Goal: Check status: Check status

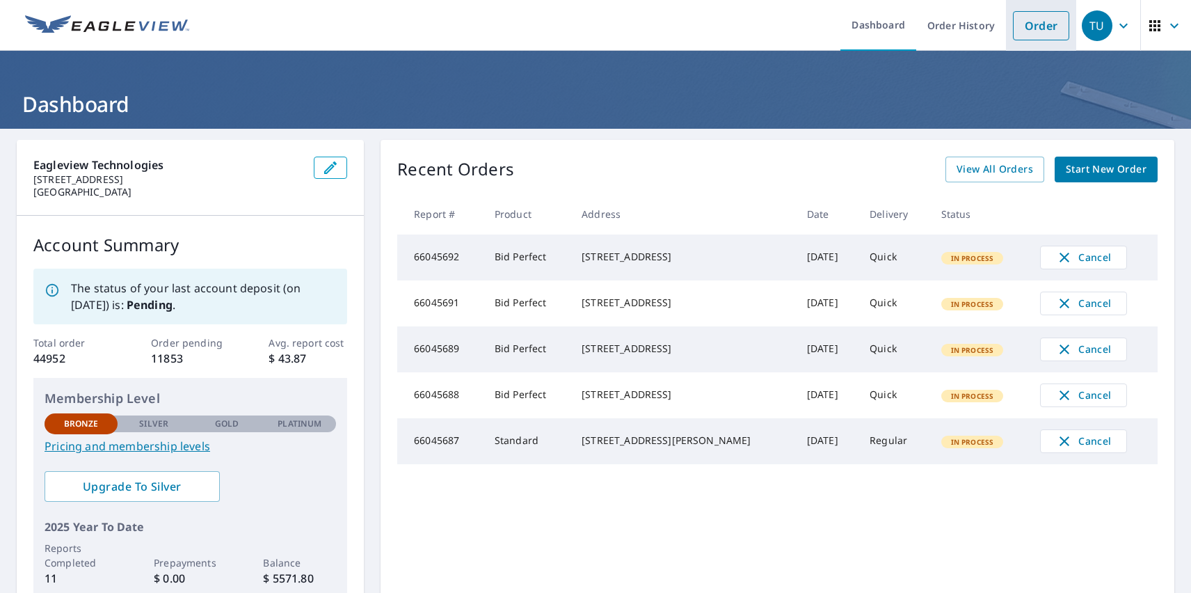
click at [1031, 25] on link "Order" at bounding box center [1041, 25] width 56 height 29
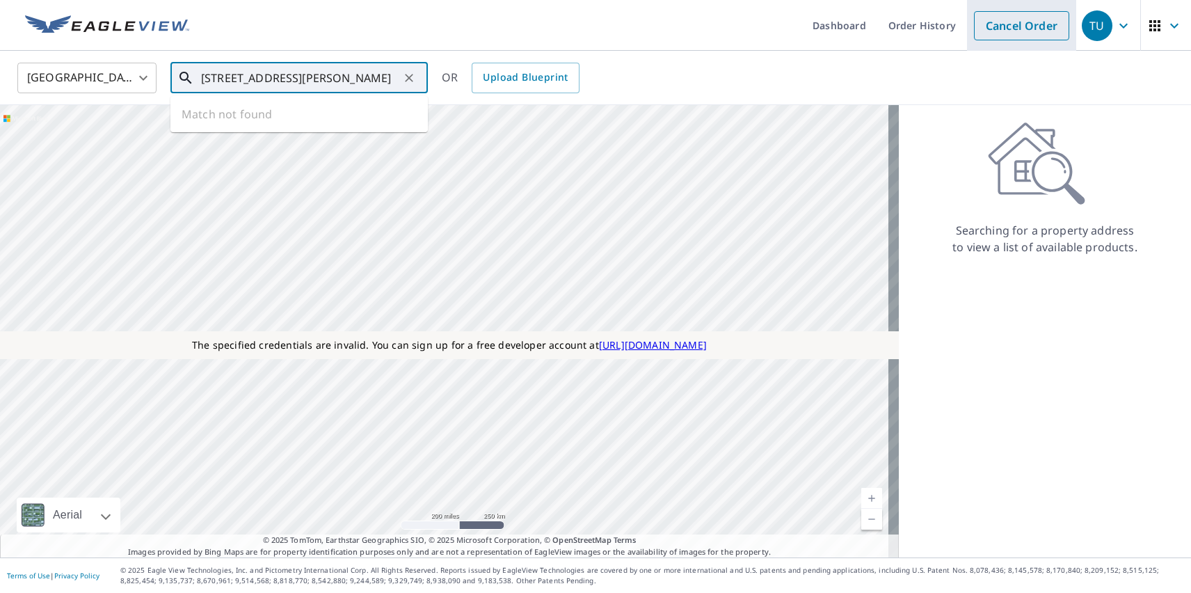
type input "1111 E Cesar Chavez St Austin, TX 78702"
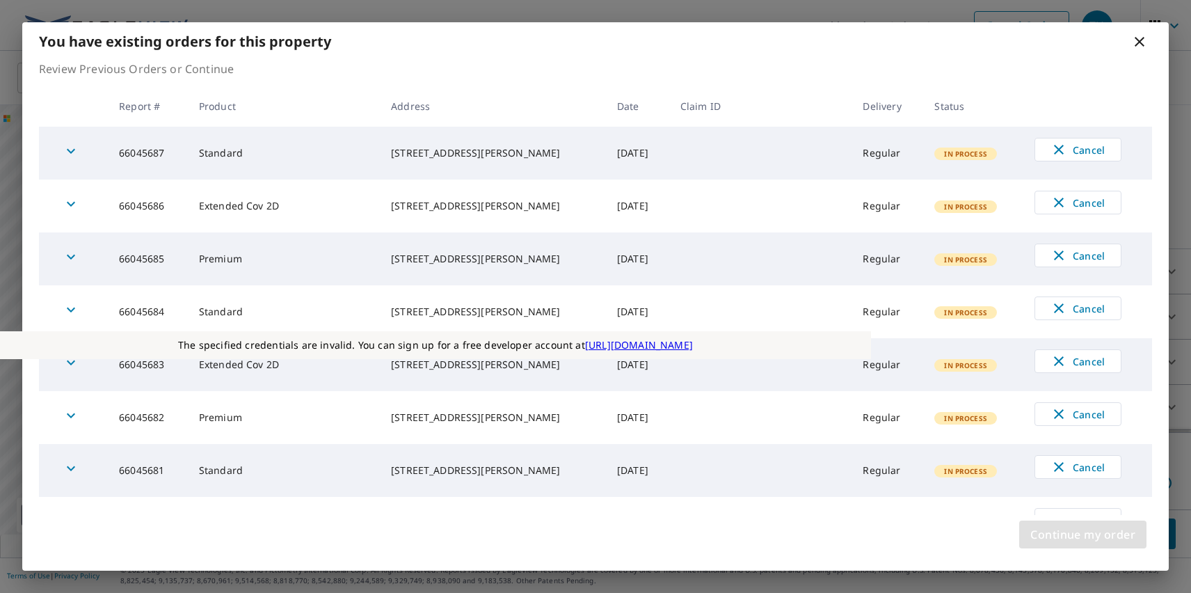
click at [1083, 534] on span "Continue my order" at bounding box center [1083, 534] width 105 height 19
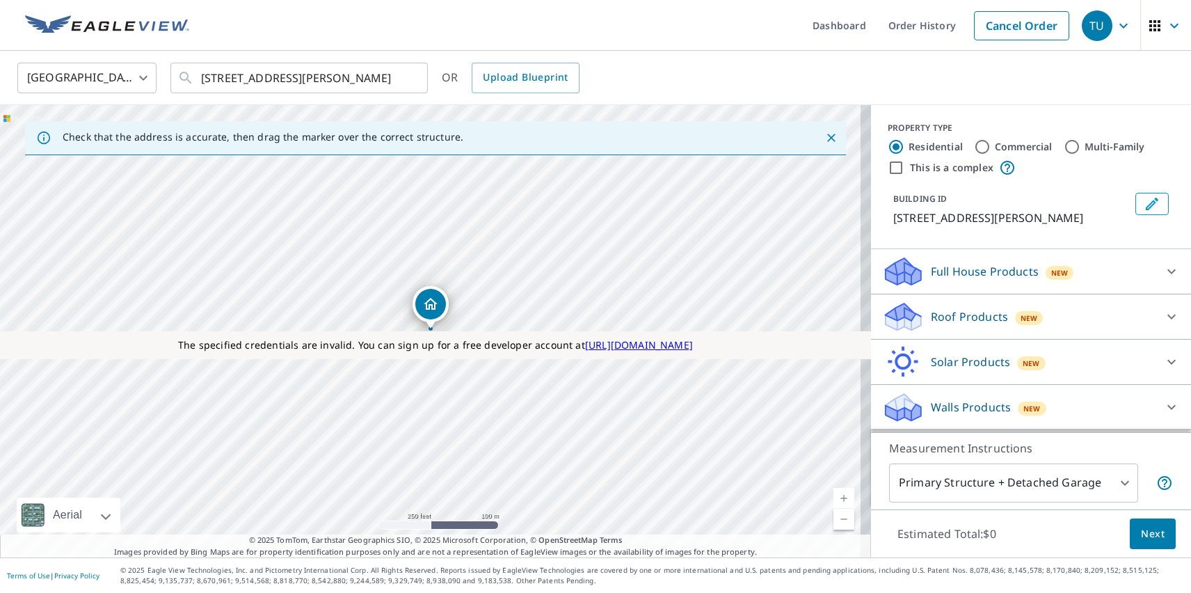
click at [925, 146] on label "Residential" at bounding box center [936, 147] width 54 height 14
click at [905, 146] on input "Residential" at bounding box center [896, 146] width 17 height 17
click at [941, 167] on label "This is a complex" at bounding box center [952, 168] width 84 height 14
click at [905, 167] on input "This is a complex" at bounding box center [896, 167] width 17 height 17
checkbox input "true"
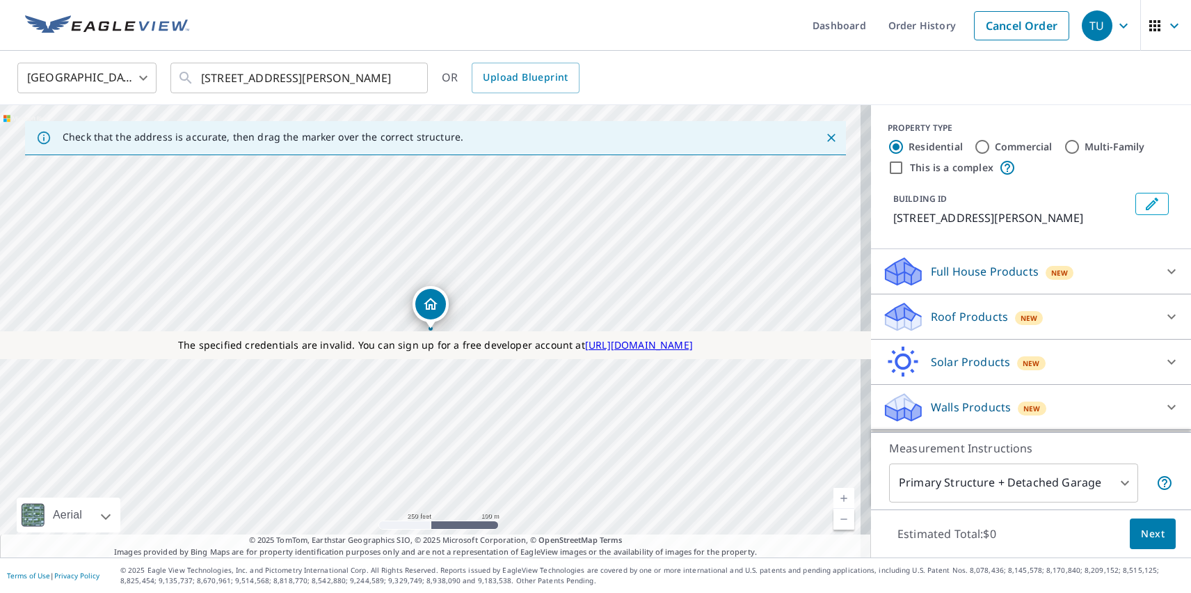
radio input "false"
radio input "true"
type input "4"
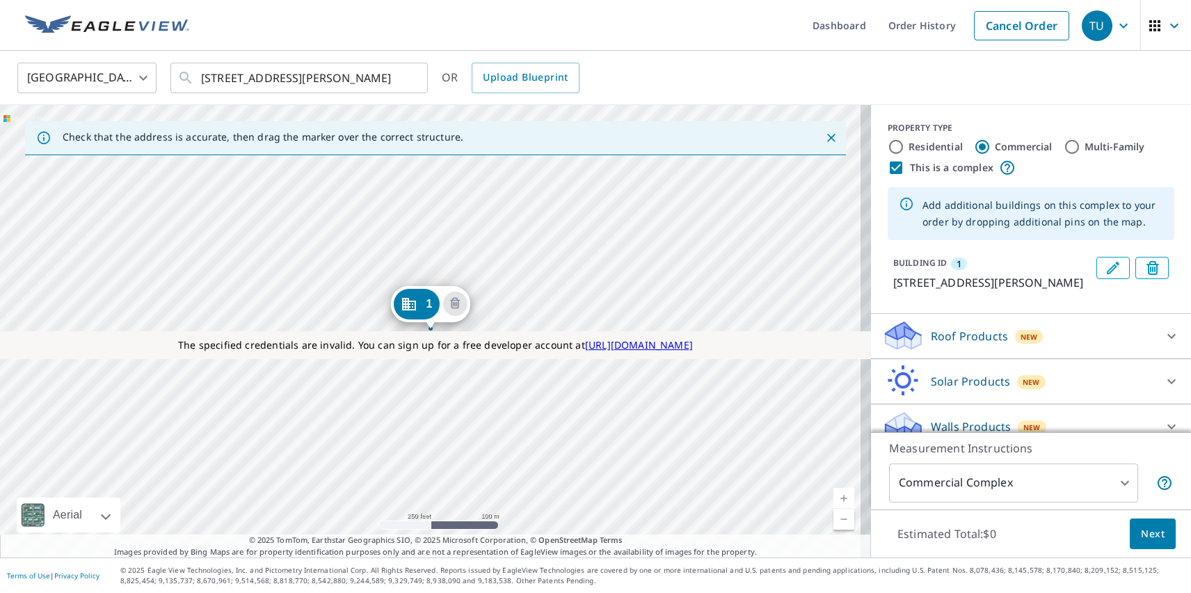
click at [278, 418] on div "1 1111 E Cesar Chavez St Austin, TX 78702" at bounding box center [435, 331] width 871 height 452
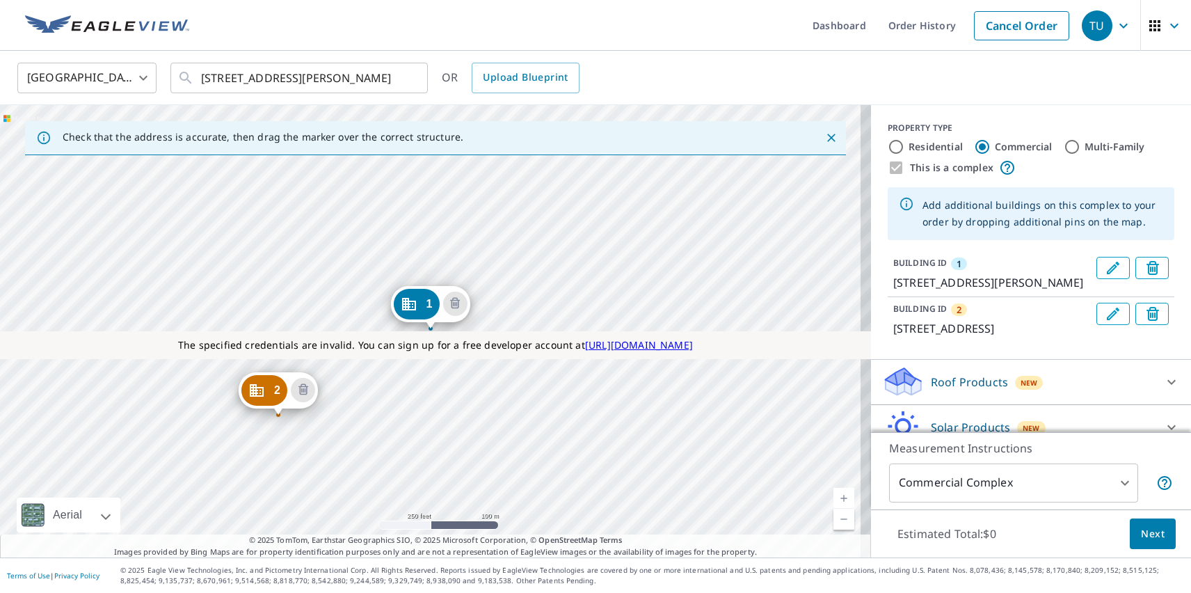
click at [383, 313] on div "2 71 San Marcos St Austin, TX 78702 1 1111 E Cesar Chavez St Austin, TX 78702" at bounding box center [435, 331] width 871 height 452
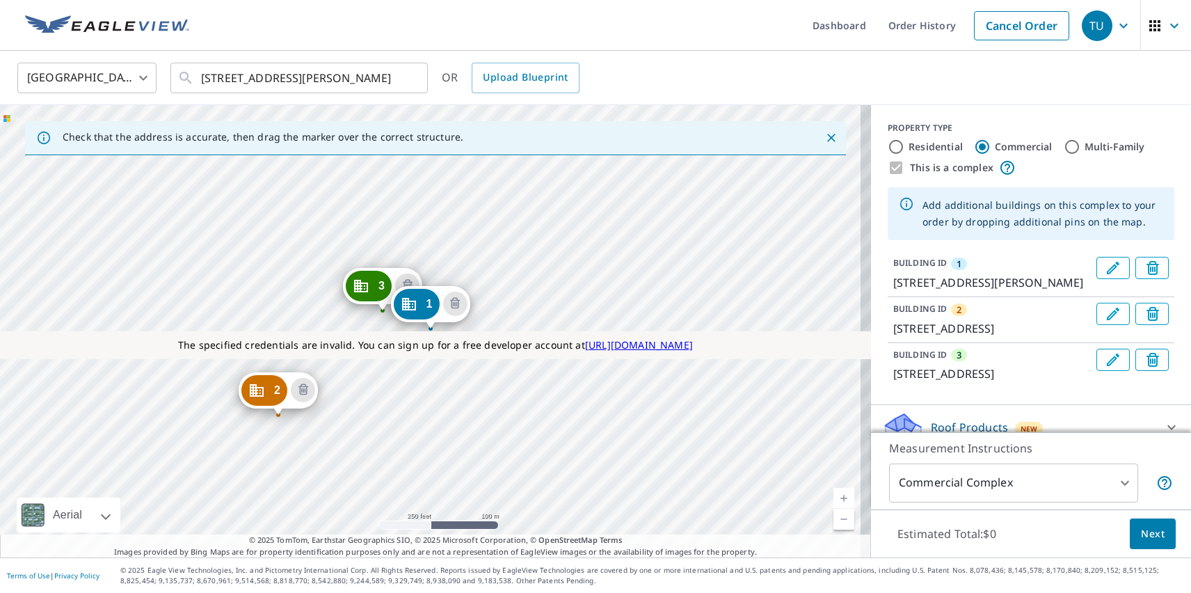
click at [925, 146] on label "Residential" at bounding box center [936, 147] width 54 height 14
click at [905, 146] on input "Residential" at bounding box center [896, 146] width 17 height 17
radio input "true"
type input "1"
click at [958, 464] on p "Roof Products" at bounding box center [969, 472] width 77 height 17
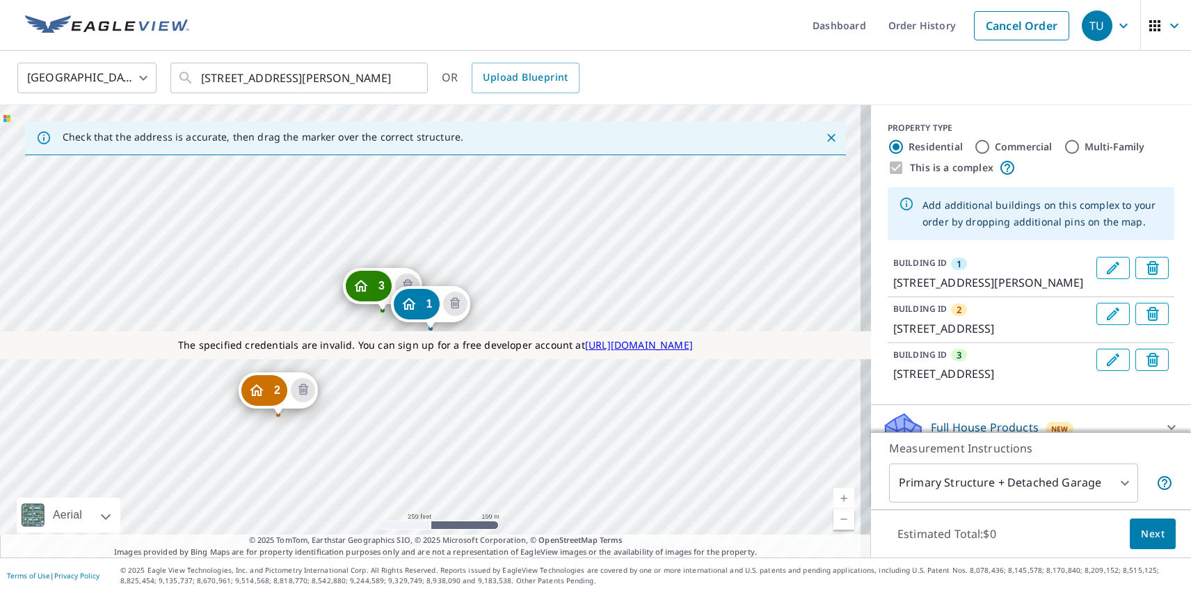
scroll to position [82, 0]
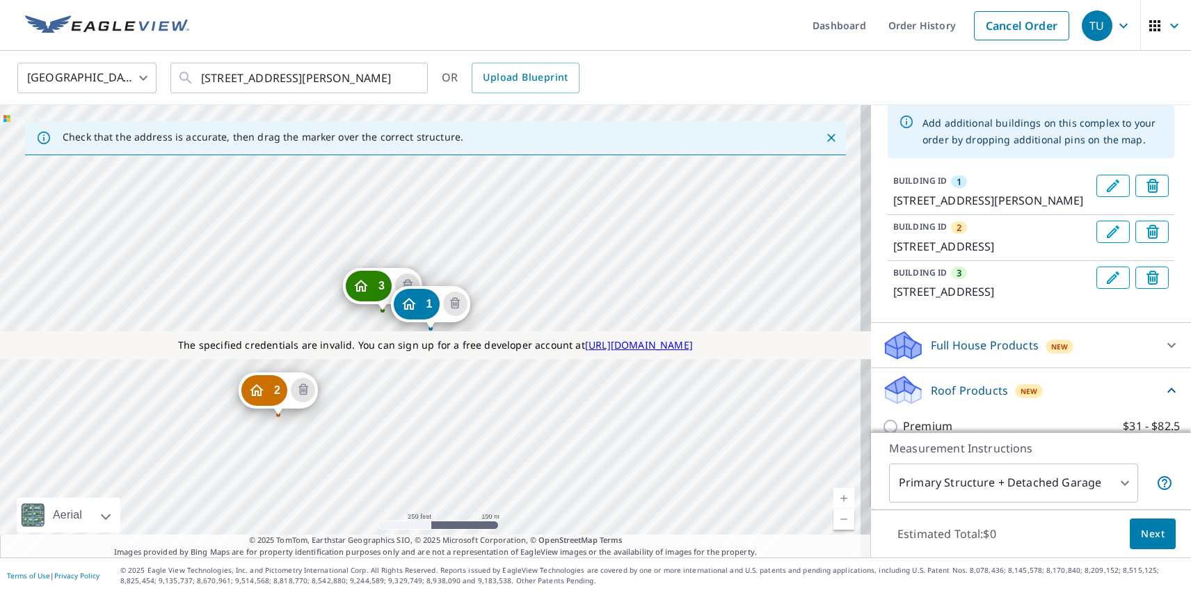
click at [931, 497] on p "ClaimsReady™" at bounding box center [941, 505] width 77 height 17
click at [903, 497] on input "ClaimsReady™ $31.5 - $79" at bounding box center [892, 505] width 21 height 17
checkbox input "true"
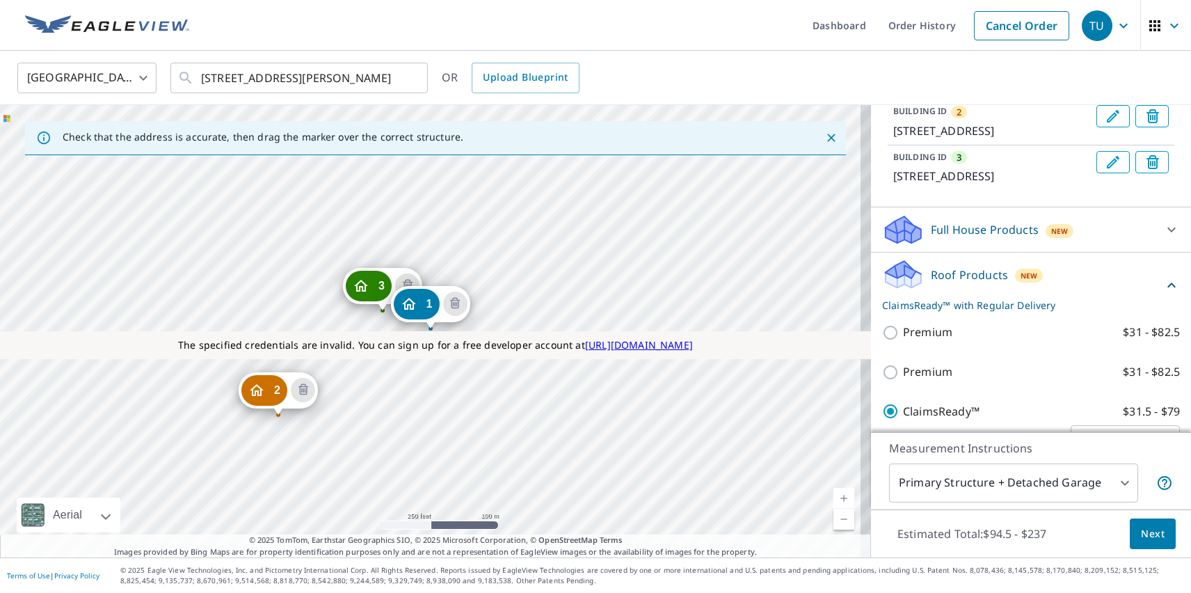
click at [1143, 533] on span "Next" at bounding box center [1153, 533] width 24 height 17
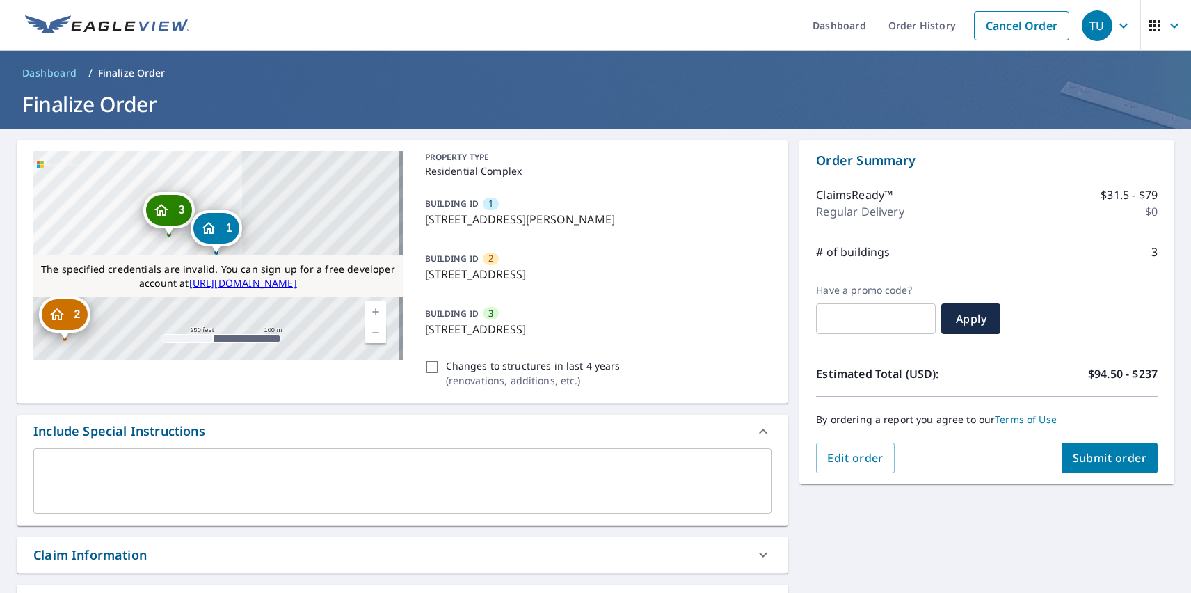
click at [64, 317] on icon "Dropped pin, building 2, Residential property, 71 San Marcos St Austin, TX 78702" at bounding box center [56, 314] width 17 height 17
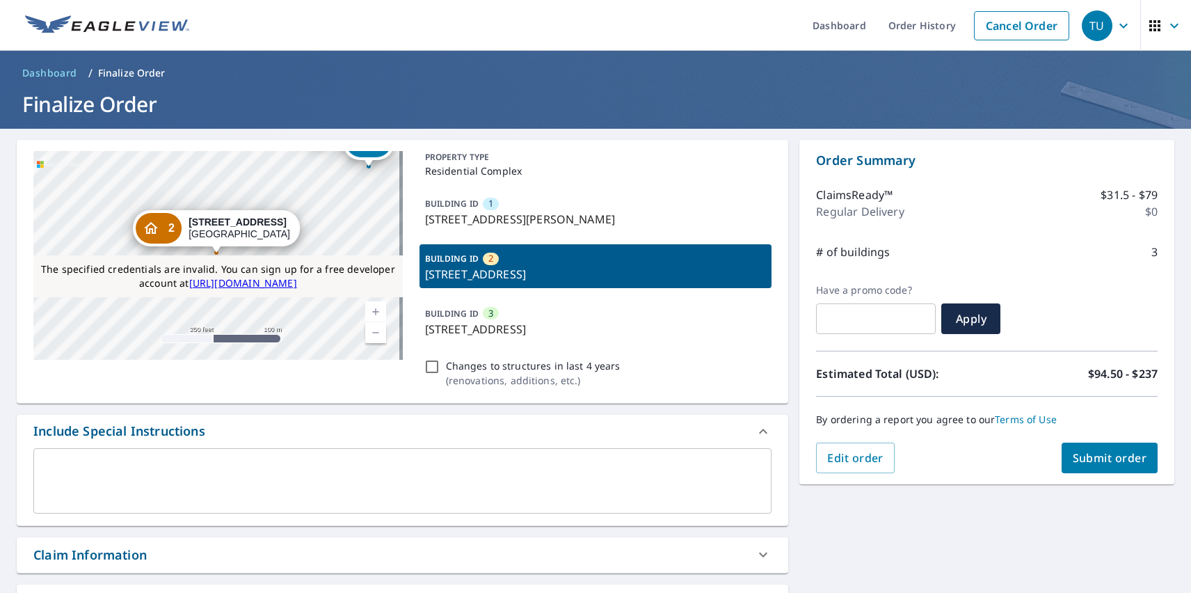
click at [1087, 25] on div "TU" at bounding box center [1097, 25] width 31 height 31
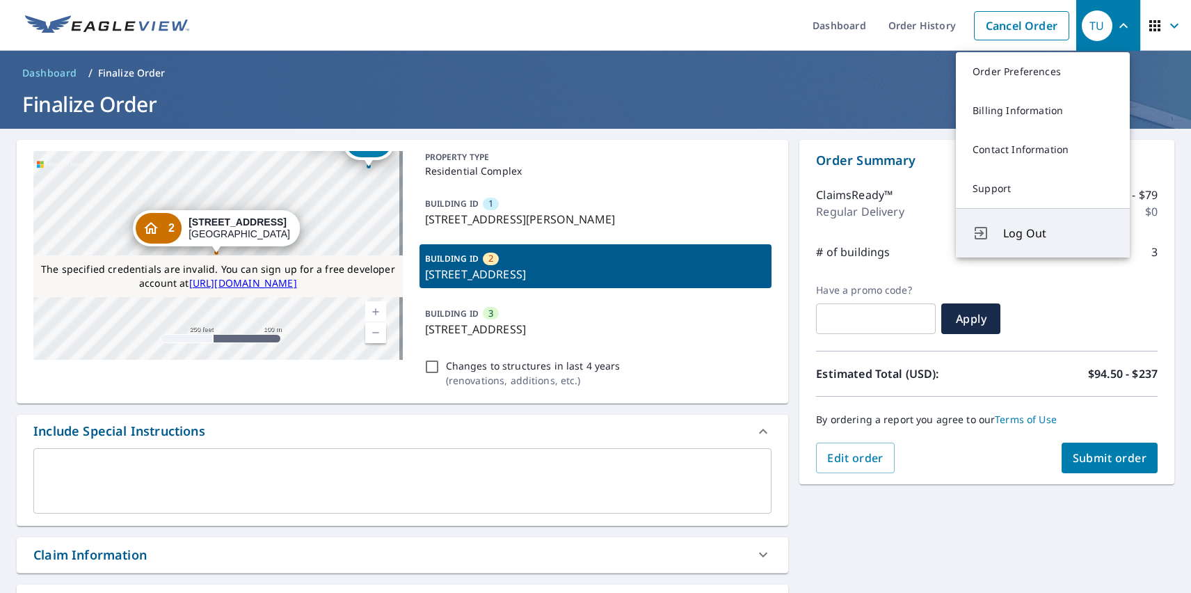
click at [1059, 233] on span "Log Out" at bounding box center [1059, 233] width 110 height 17
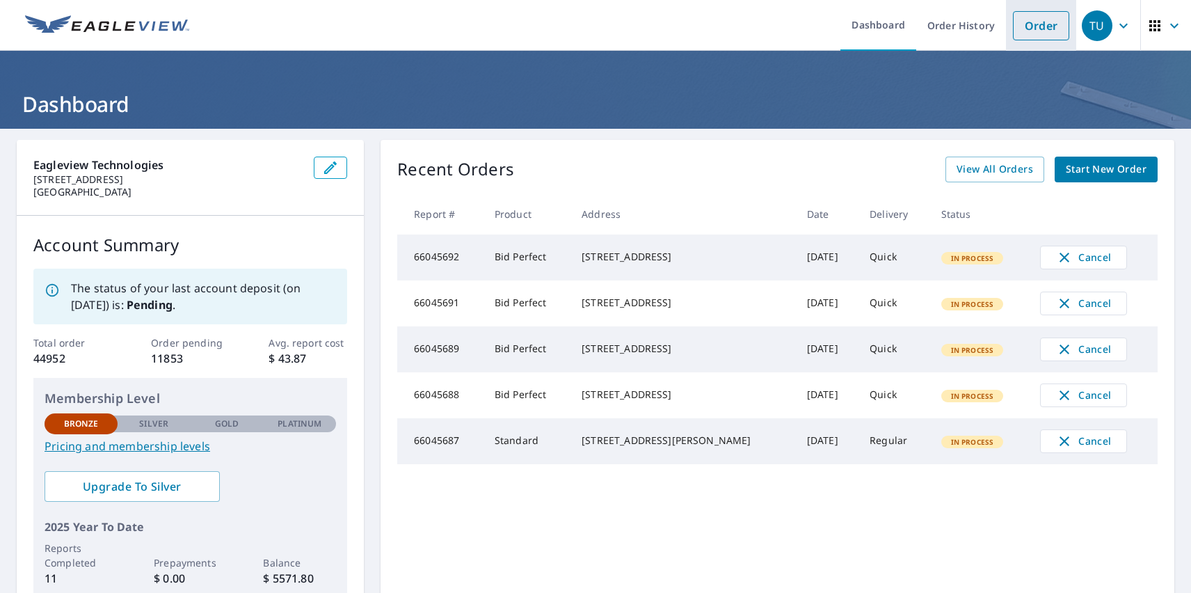
click at [1031, 25] on link "Order" at bounding box center [1041, 25] width 56 height 29
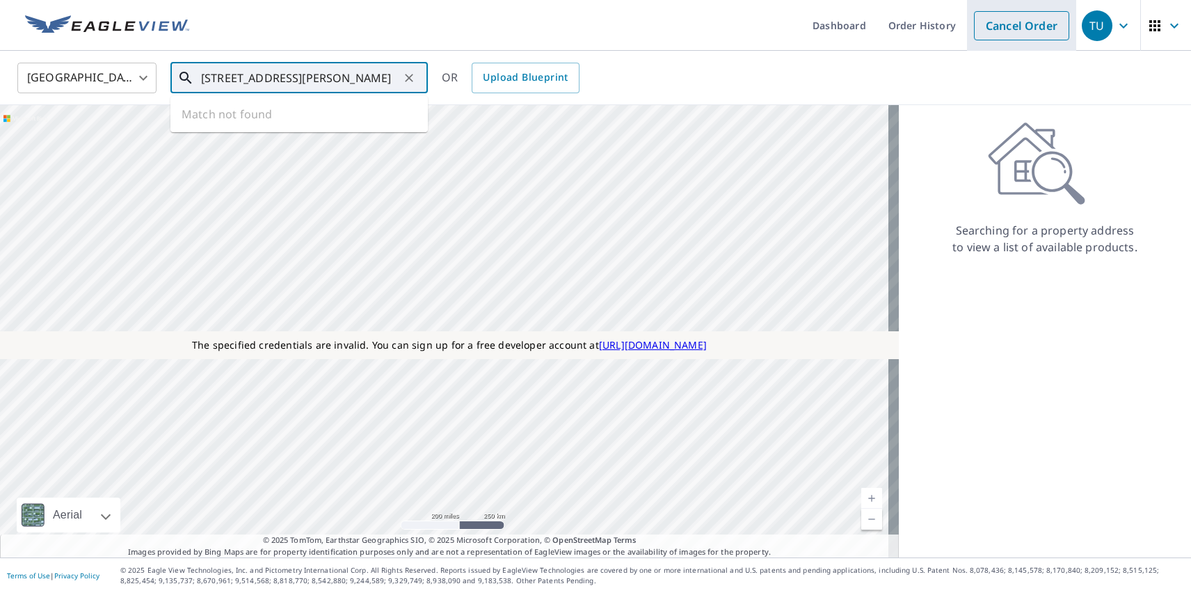
type input "[STREET_ADDRESS][PERSON_NAME]"
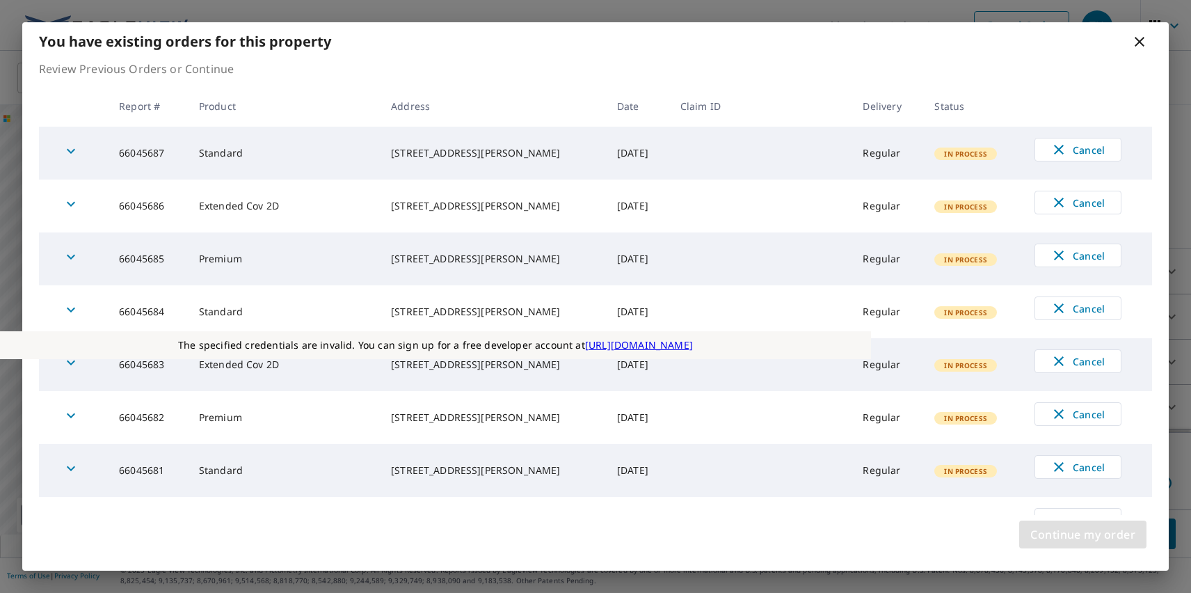
click at [1083, 534] on span "Continue my order" at bounding box center [1083, 534] width 105 height 19
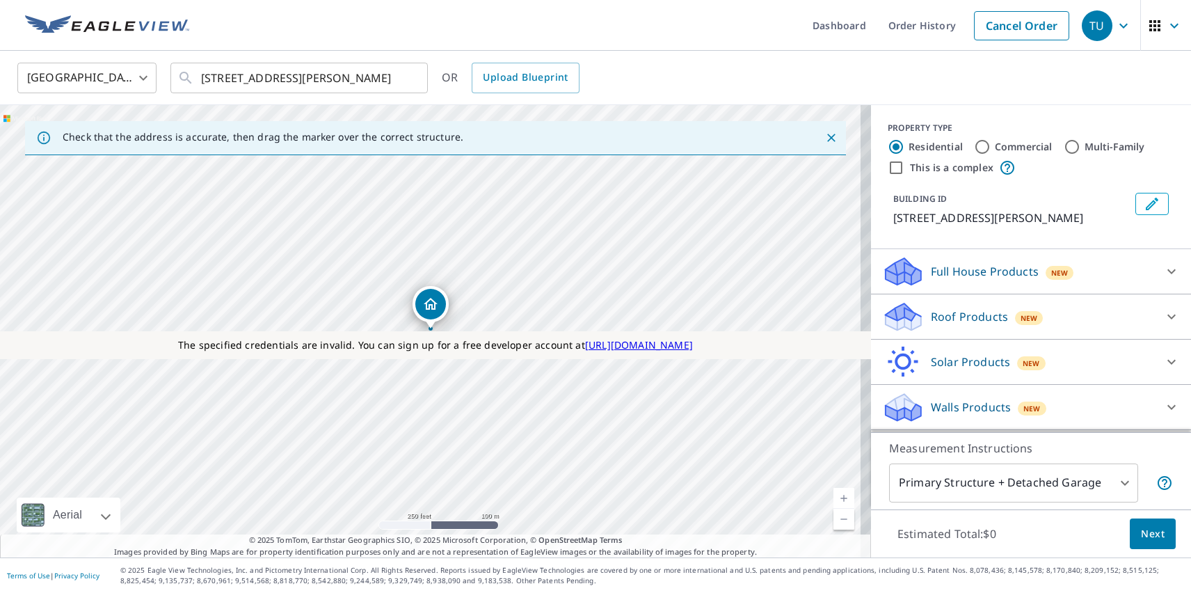
click at [1013, 146] on label "Commercial" at bounding box center [1024, 147] width 58 height 14
click at [991, 146] on input "Commercial" at bounding box center [982, 146] width 17 height 17
radio input "true"
type input "4"
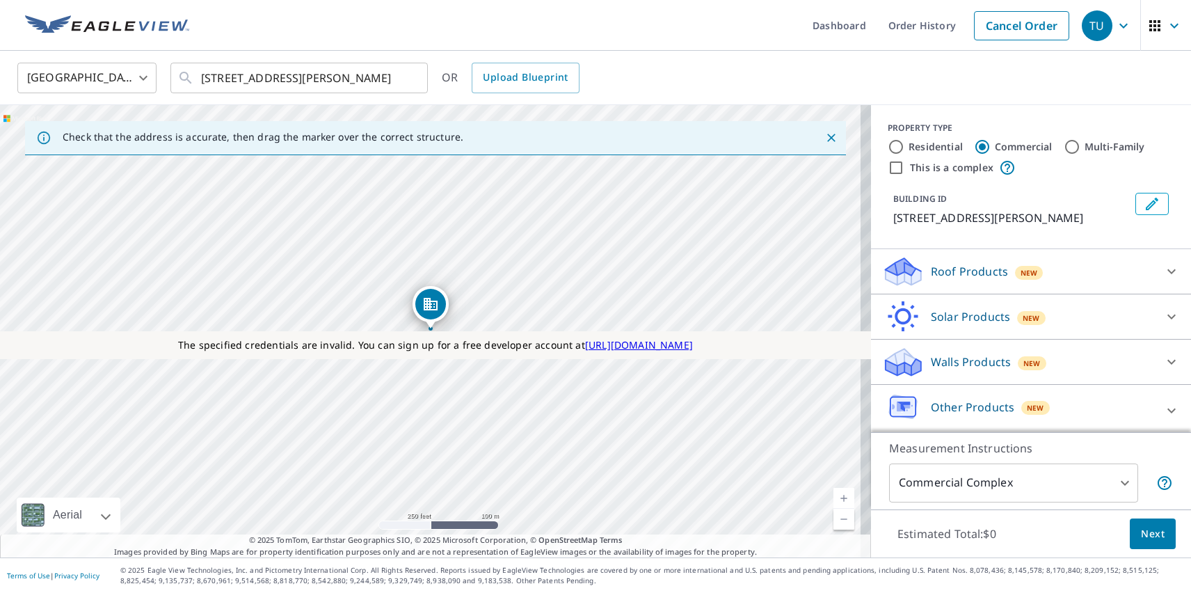
click at [941, 167] on label "This is a complex" at bounding box center [952, 168] width 84 height 14
click at [905, 167] on input "This is a complex" at bounding box center [896, 167] width 17 height 17
checkbox input "true"
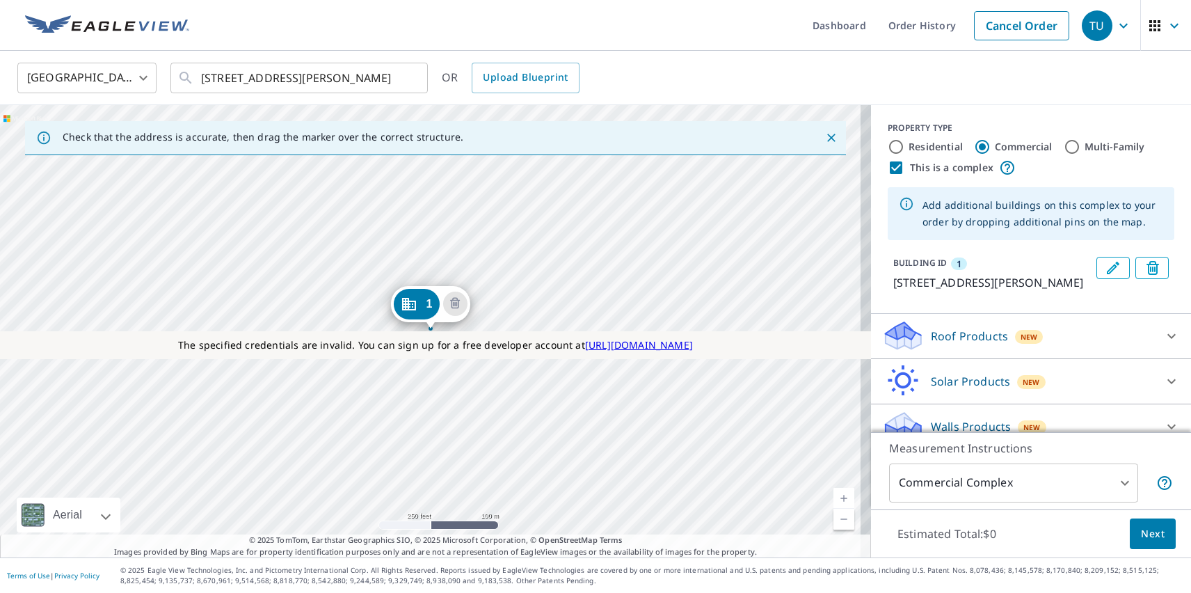
click at [278, 418] on div "1 1111 E Cesar Chavez St Austin, TX 78702" at bounding box center [435, 331] width 871 height 452
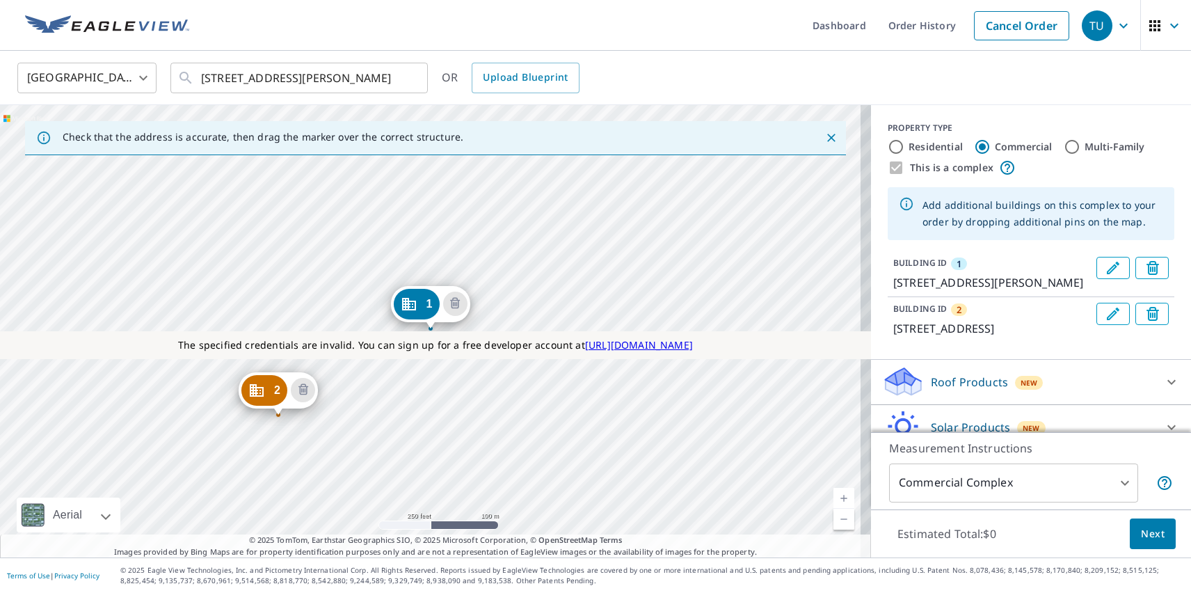
click at [383, 313] on div "2 71 San Marcos St Austin, TX 78702 1 1111 E Cesar Chavez St Austin, TX 78702" at bounding box center [435, 331] width 871 height 452
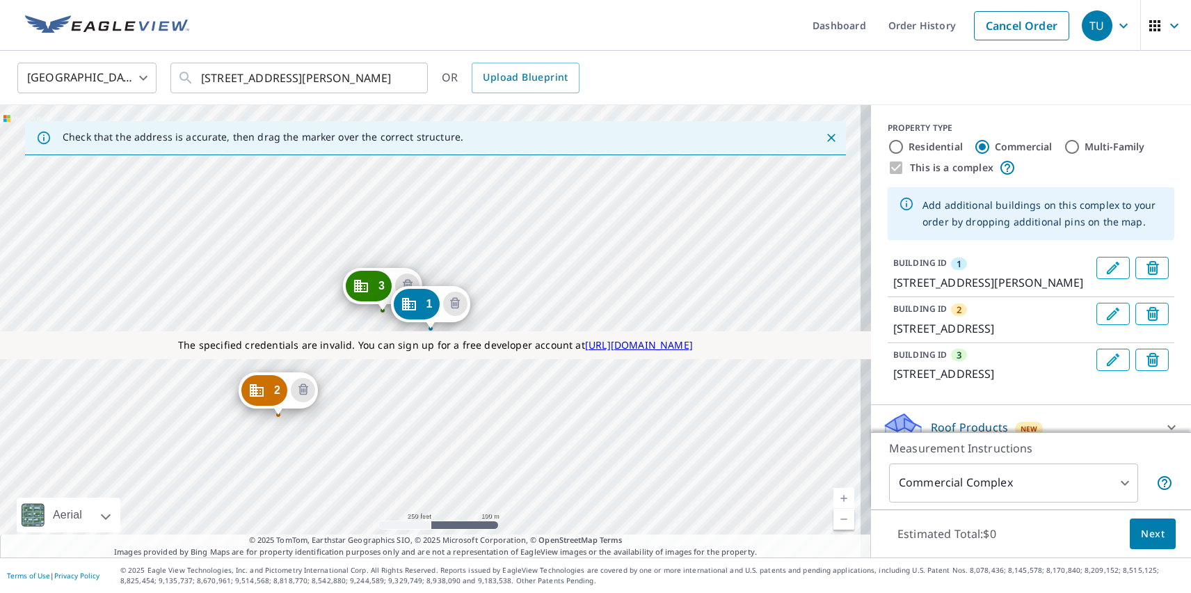
click at [958, 424] on p "Roof Products" at bounding box center [969, 427] width 77 height 17
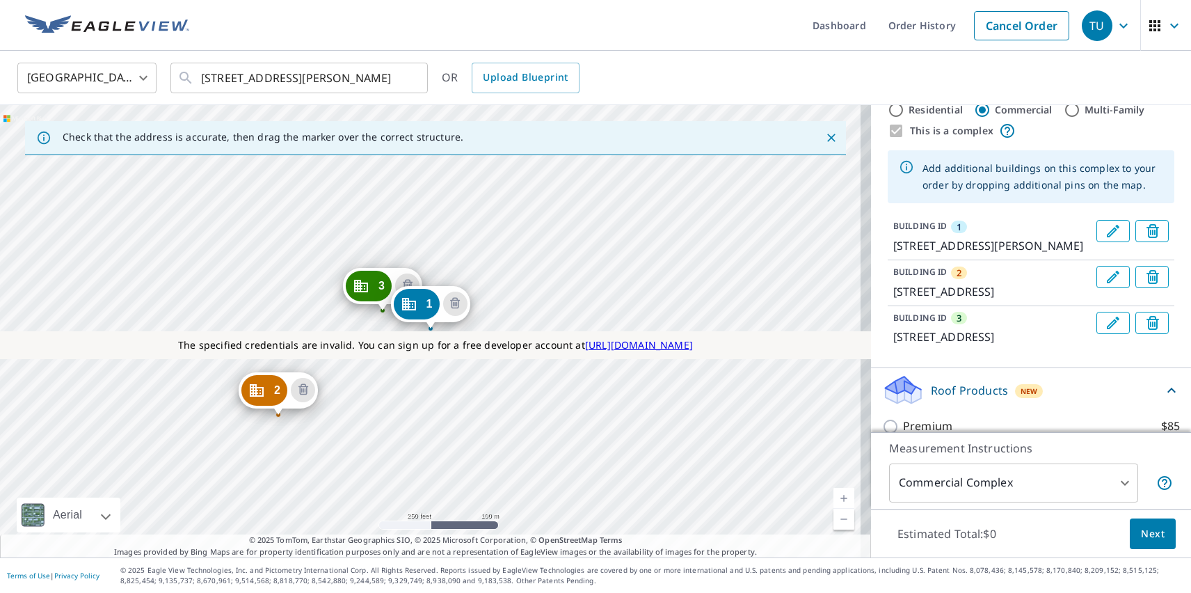
checkbox input "true"
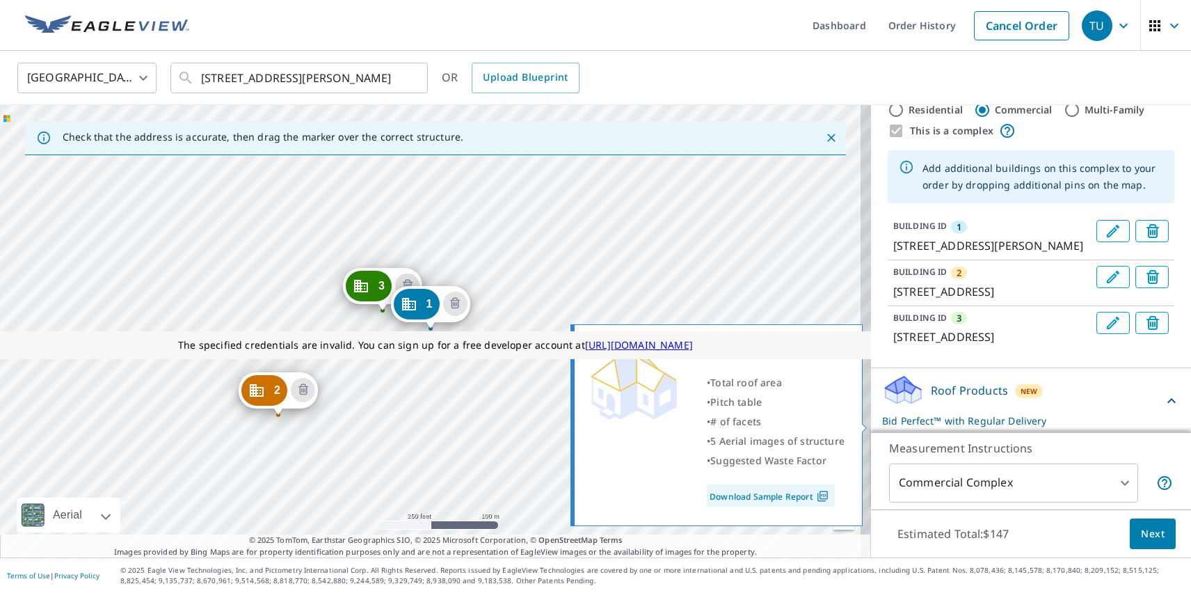
scroll to position [411, 0]
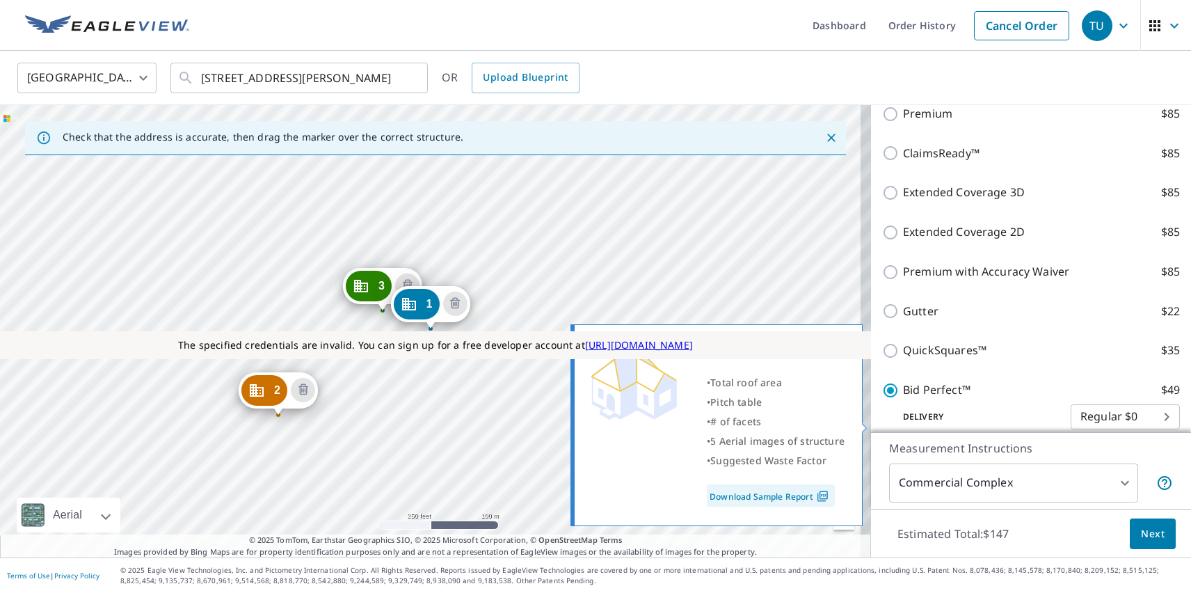
click at [1143, 533] on span "Next" at bounding box center [1153, 533] width 24 height 17
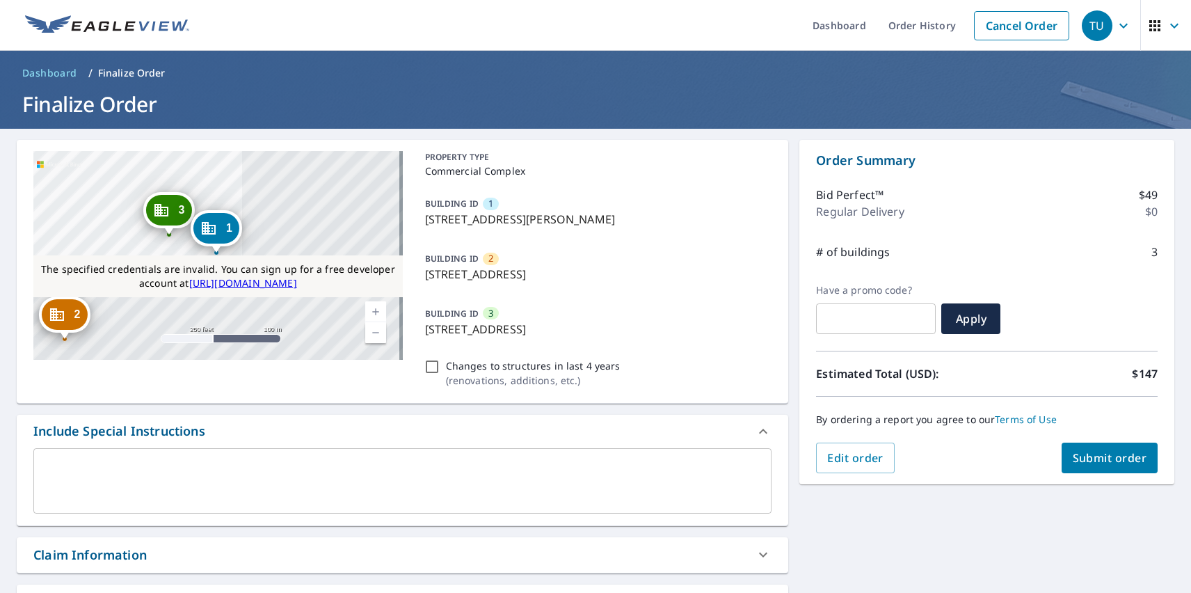
click at [64, 317] on icon "Dropped pin, building 2, Commercial property, 71 San Marcos St Austin, TX 78702" at bounding box center [56, 314] width 17 height 17
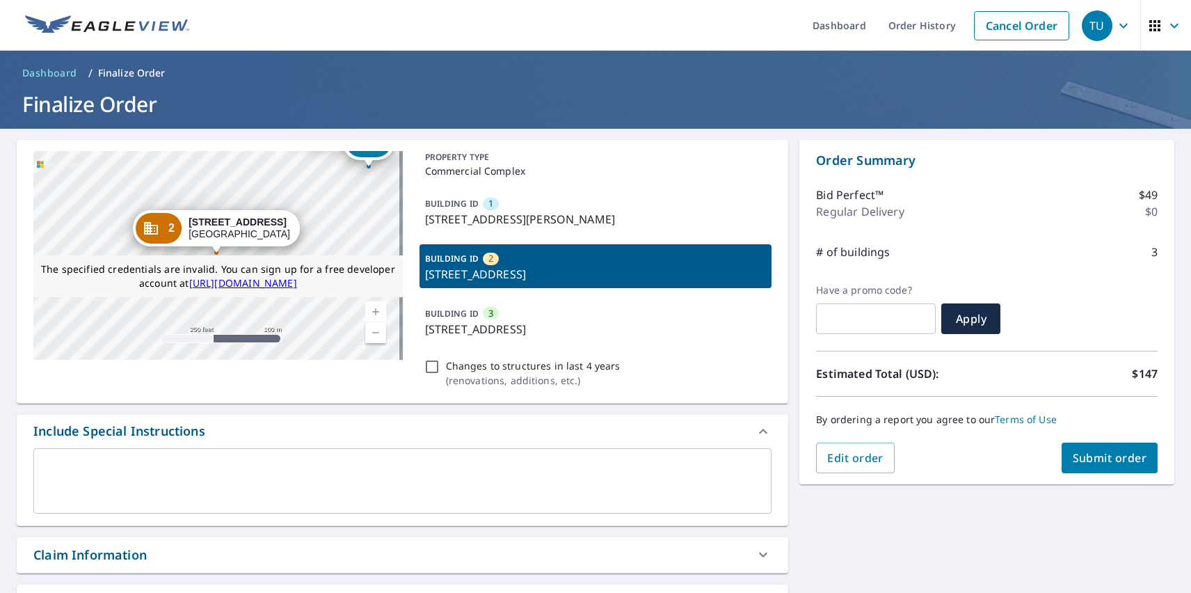
click at [1087, 25] on div "TU" at bounding box center [1097, 25] width 31 height 31
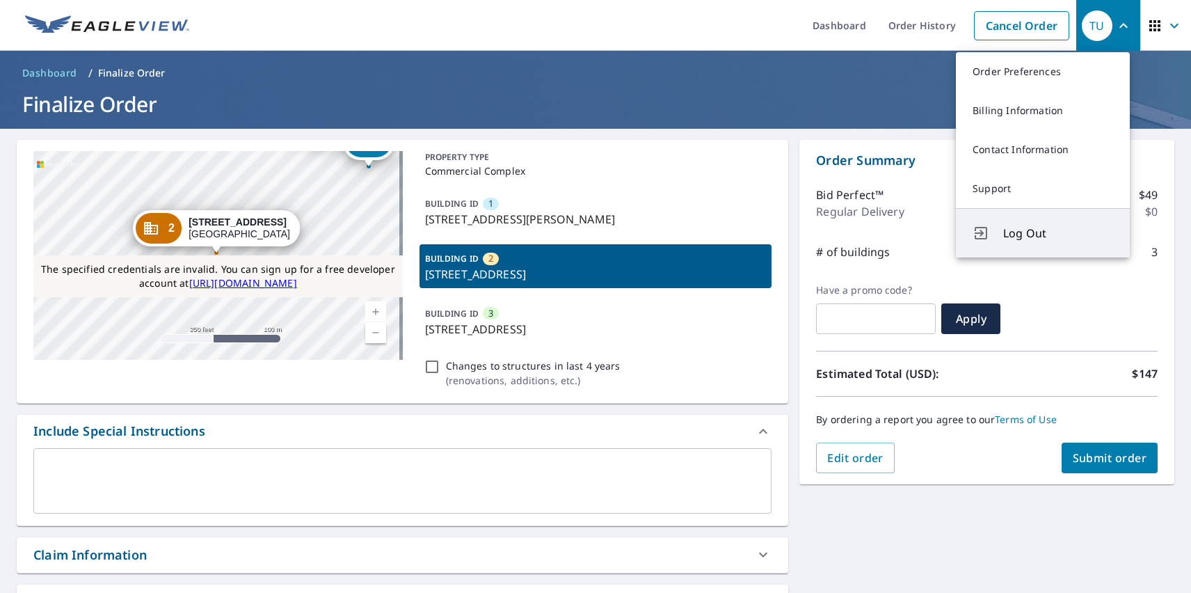
click at [1059, 233] on span "Log Out" at bounding box center [1059, 233] width 110 height 17
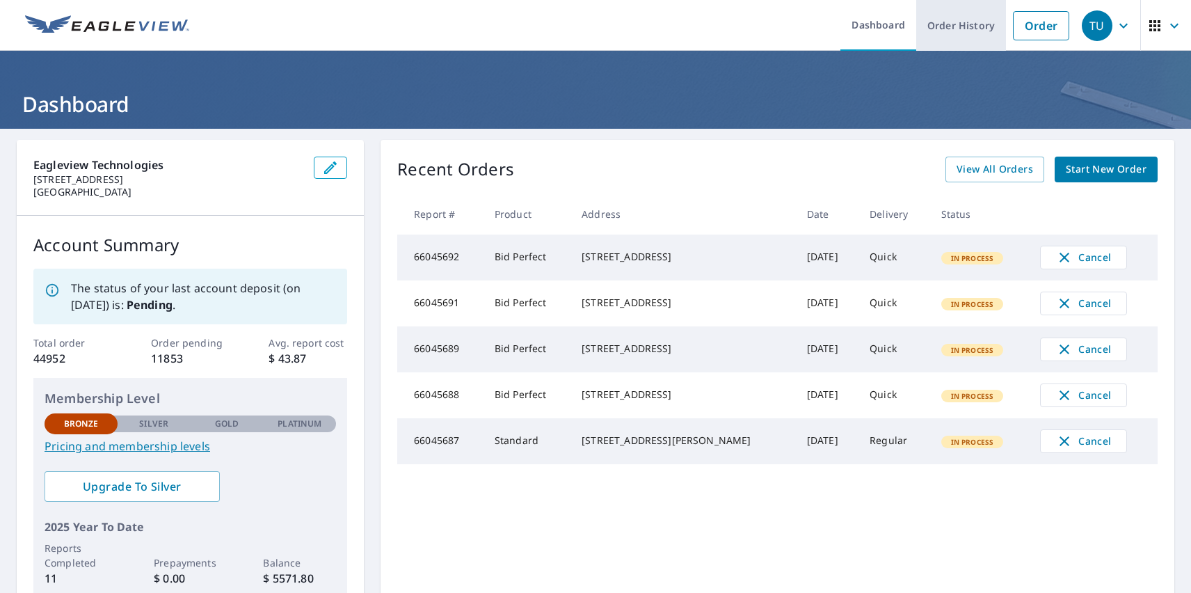
click at [951, 25] on link "Order History" at bounding box center [962, 25] width 90 height 51
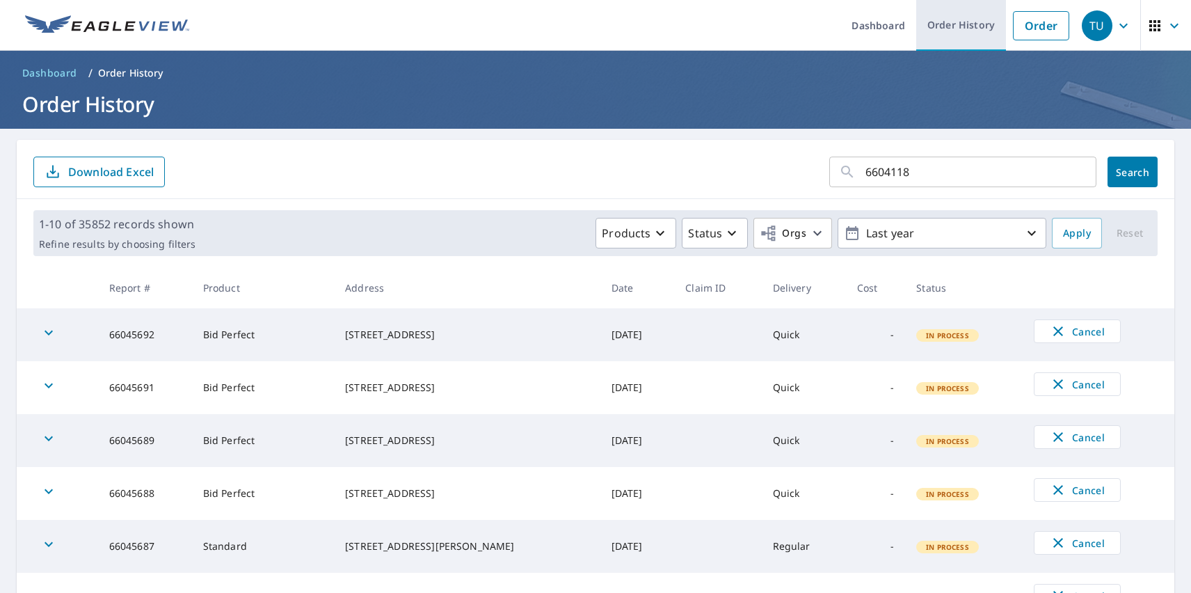
type input "66041181"
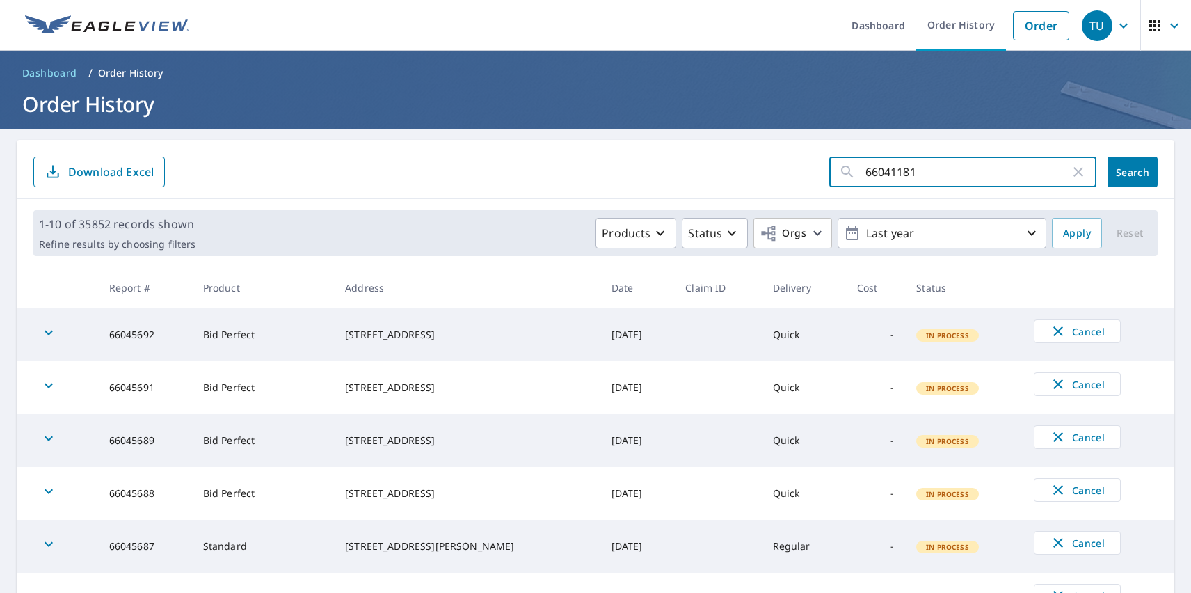
click at [1123, 172] on span "Search" at bounding box center [1133, 172] width 28 height 13
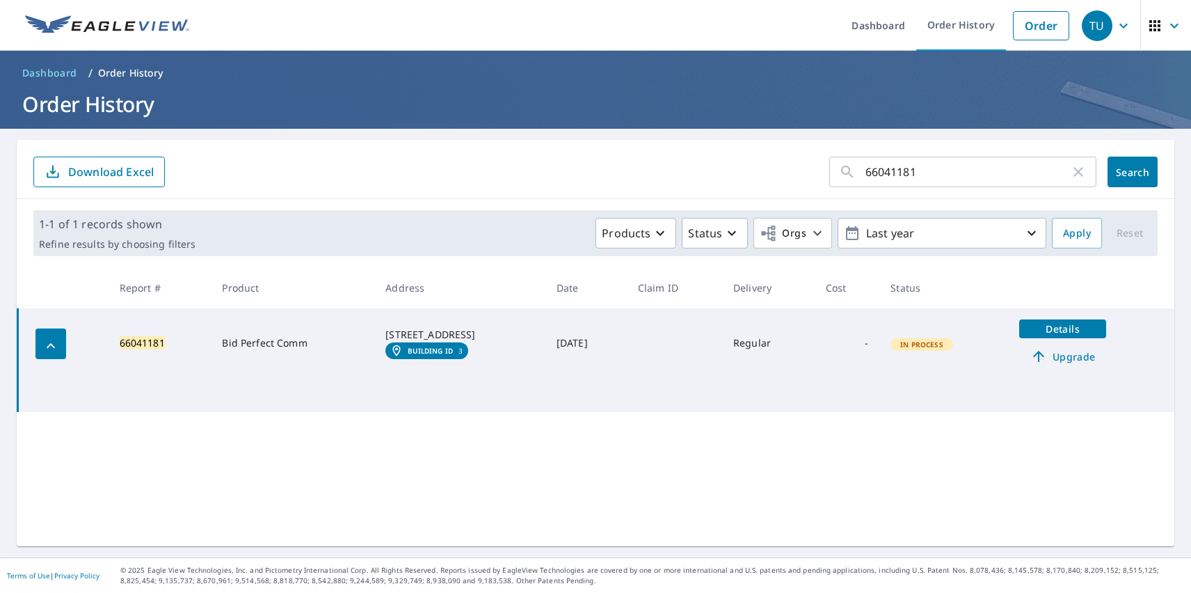
click at [414, 355] on em "Building ID" at bounding box center [430, 351] width 45 height 8
click at [1087, 25] on div "TU" at bounding box center [1097, 25] width 31 height 31
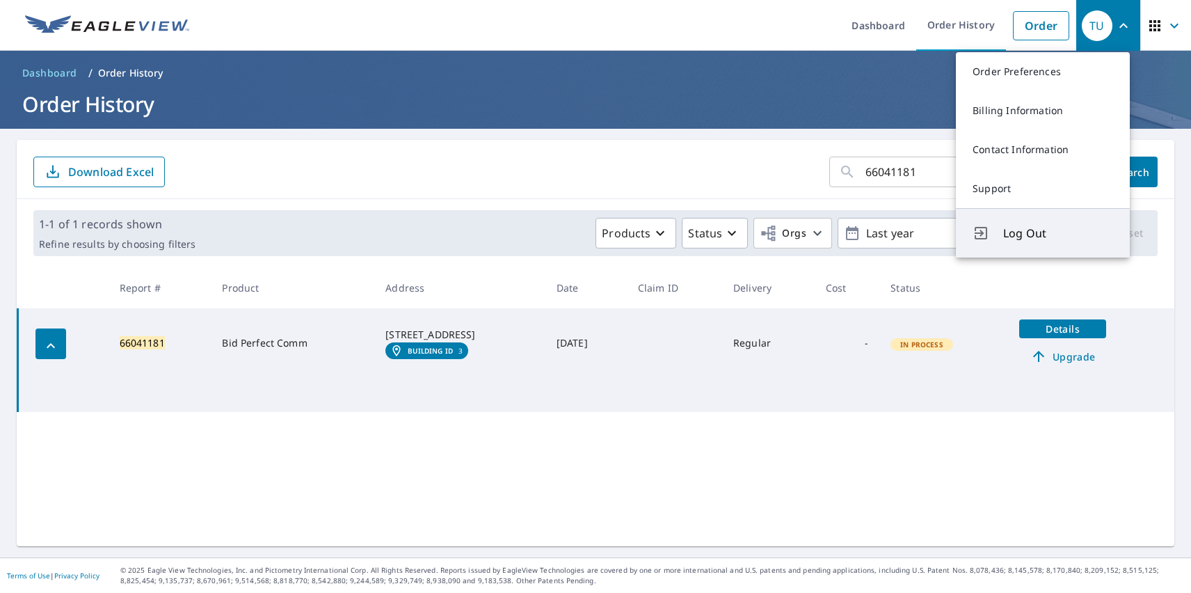
click at [1059, 233] on span "Log Out" at bounding box center [1059, 233] width 110 height 17
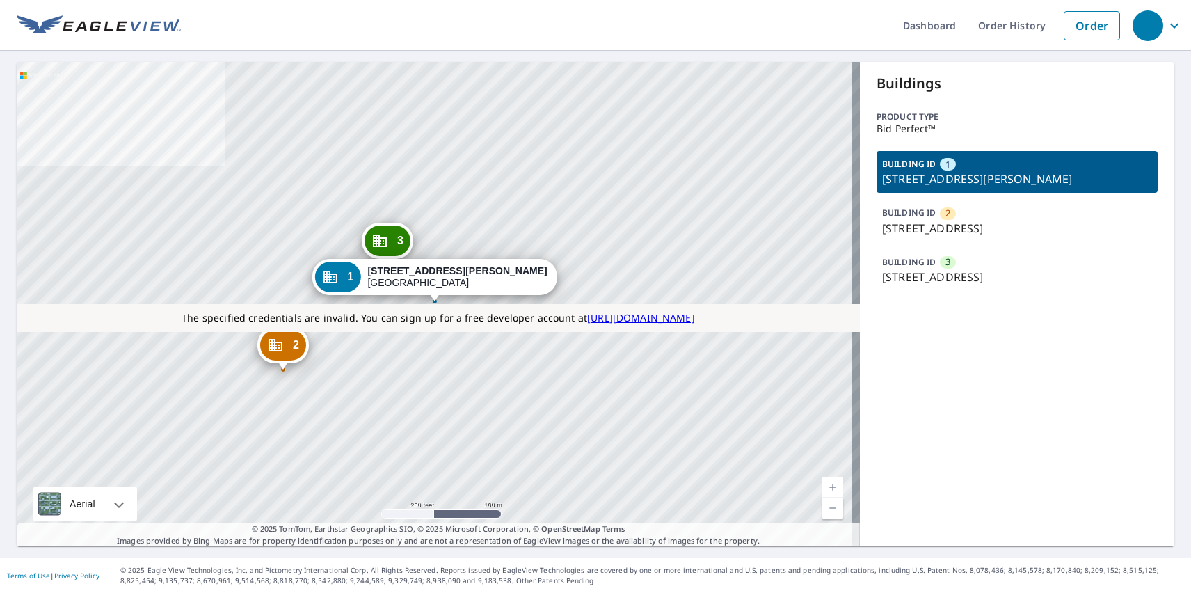
click at [1008, 269] on p "[STREET_ADDRESS]" at bounding box center [1017, 277] width 270 height 17
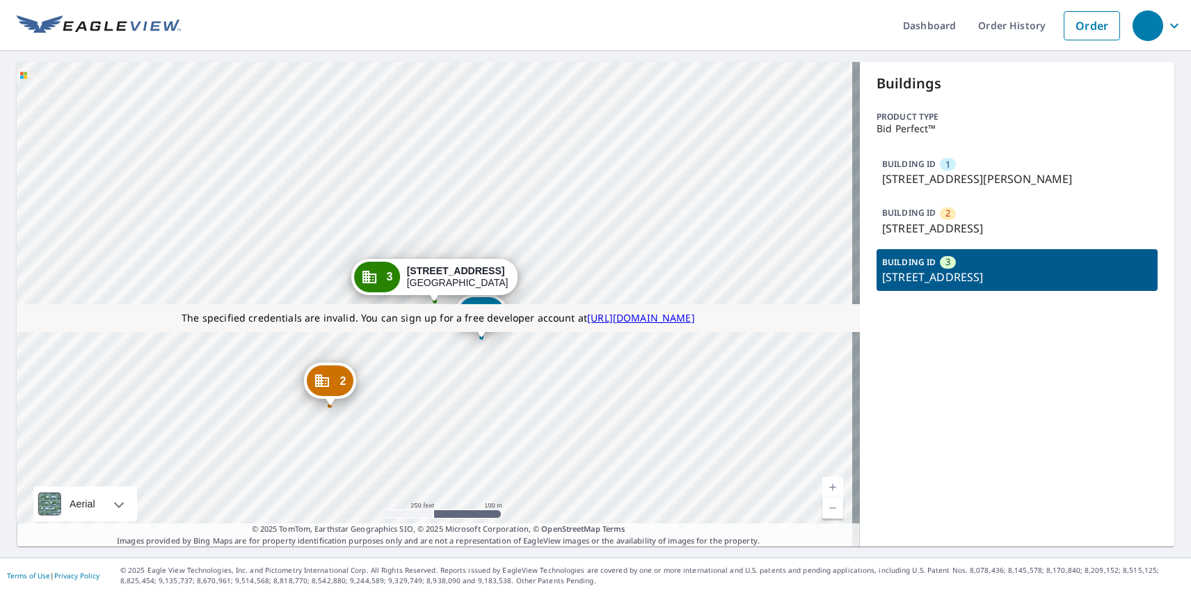
click at [1008, 221] on p "[STREET_ADDRESS]" at bounding box center [1017, 228] width 270 height 17
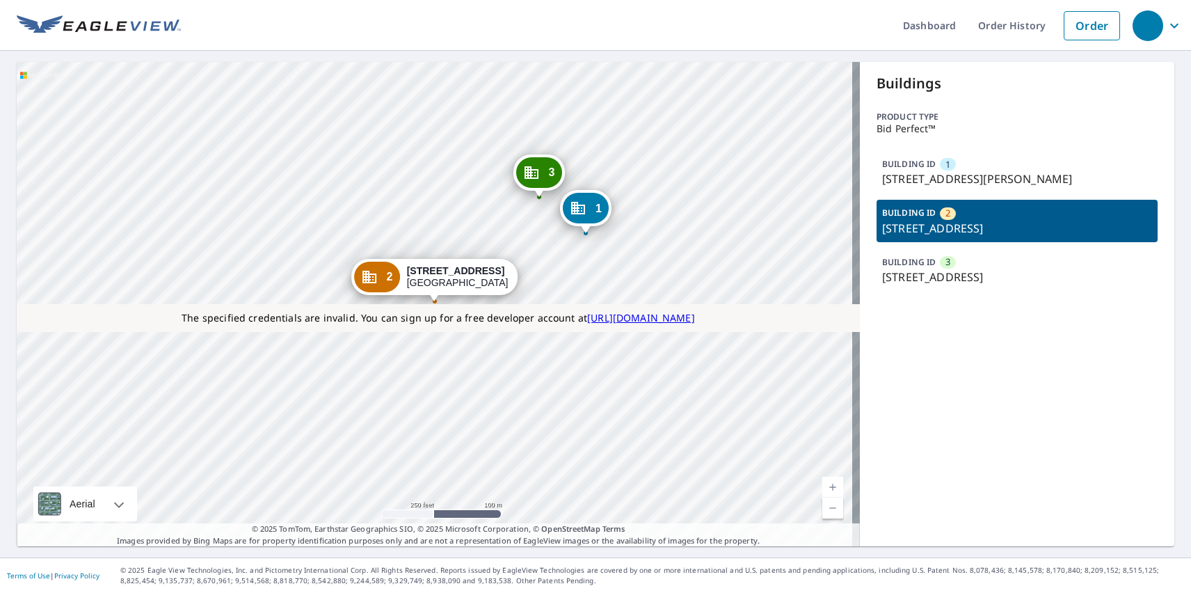
click at [1008, 172] on p "600 Davis St, Austin, TX, 78701" at bounding box center [1017, 179] width 270 height 17
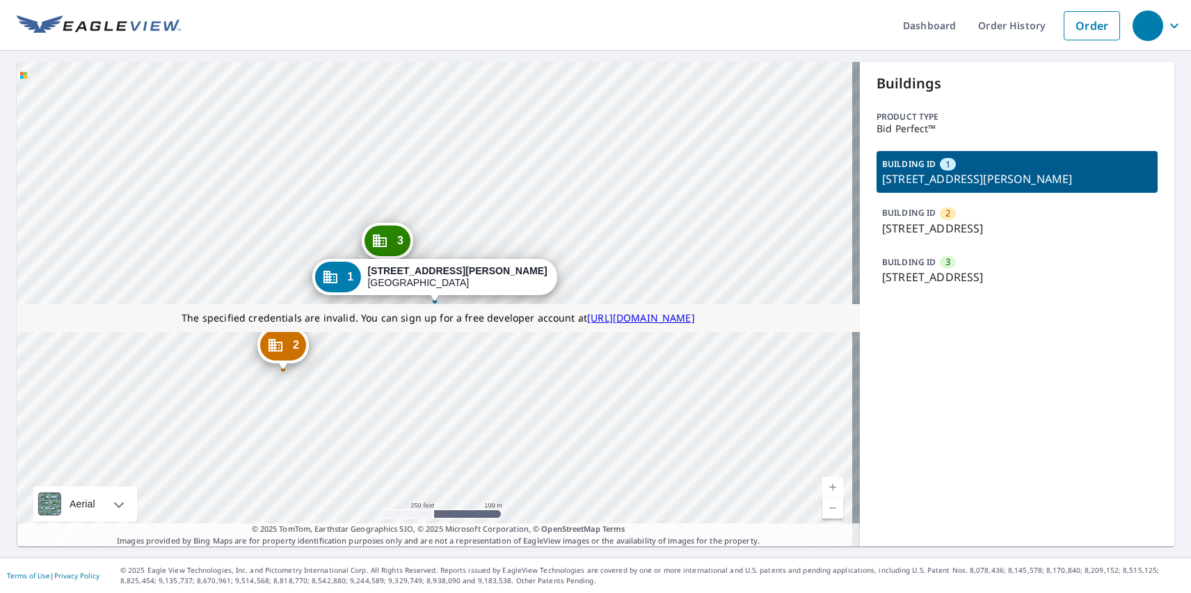
click at [825, 487] on link "Current Level 17, Zoom In" at bounding box center [833, 487] width 21 height 21
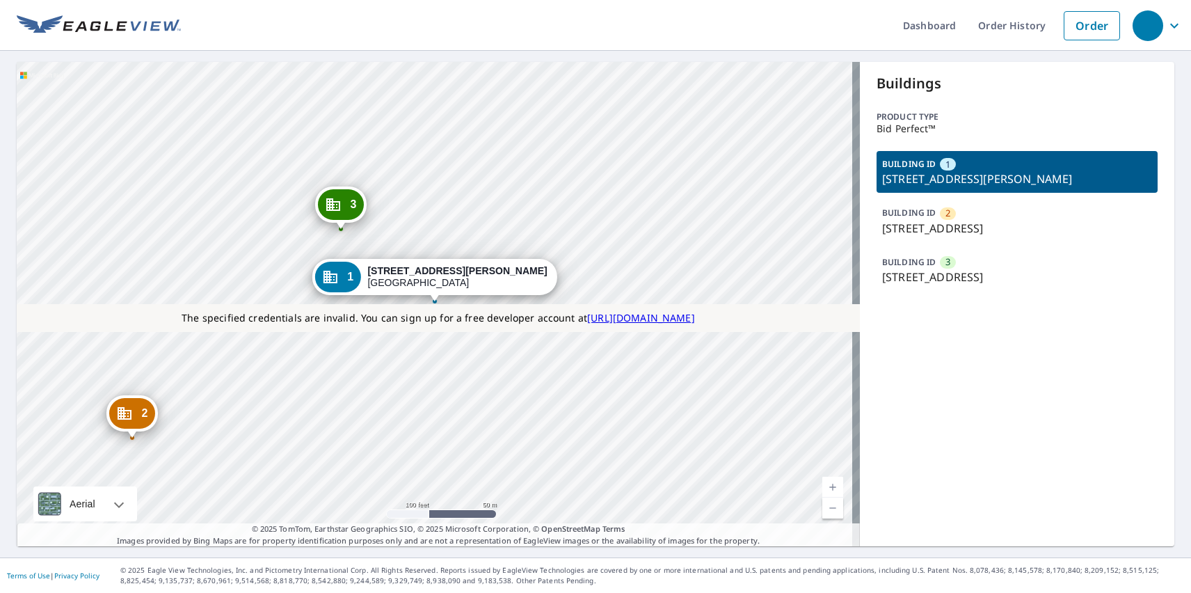
click at [825, 508] on link "Current Level 18, Zoom Out" at bounding box center [833, 508] width 21 height 21
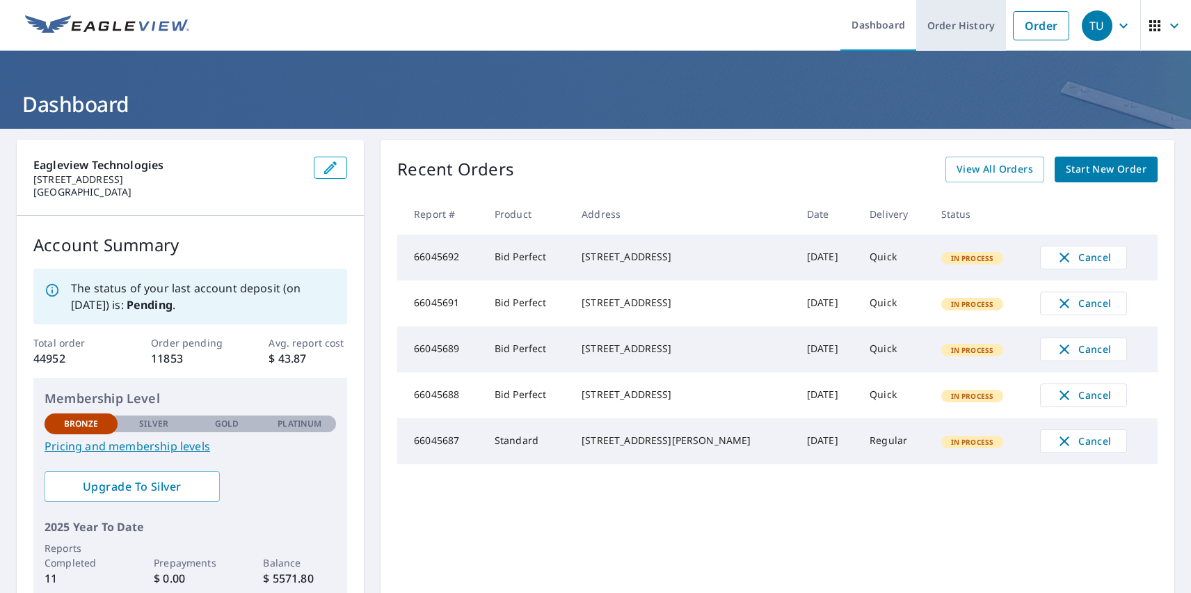
click at [951, 25] on link "Order History" at bounding box center [962, 25] width 90 height 51
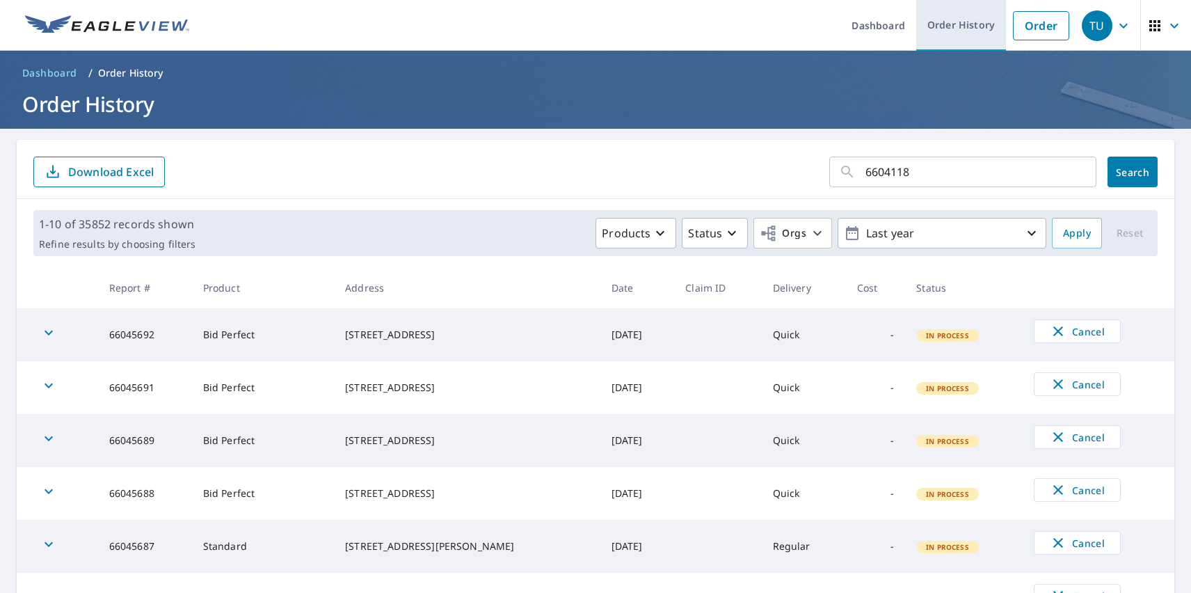
type input "66041181"
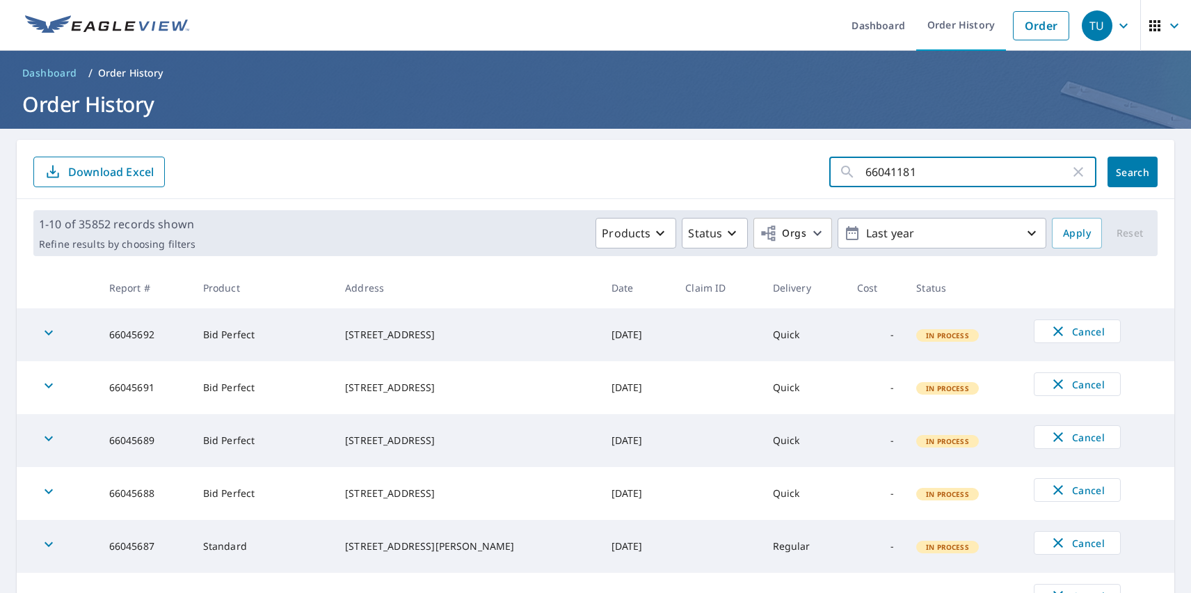
click at [1123, 172] on span "Search" at bounding box center [1133, 172] width 28 height 13
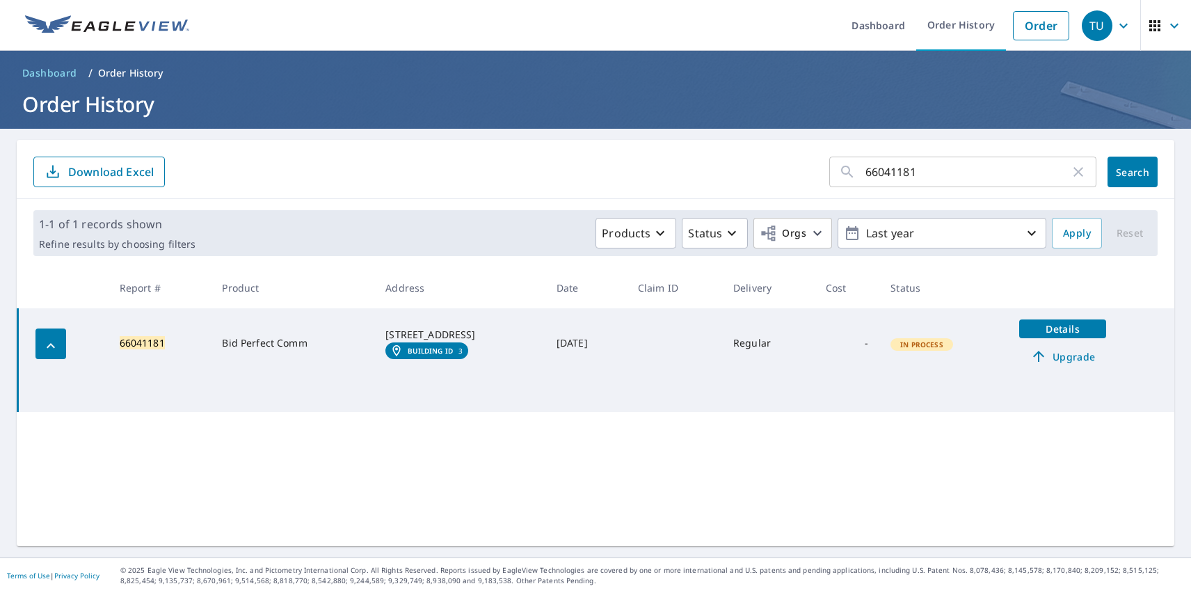
click at [1058, 328] on span "Details" at bounding box center [1063, 328] width 70 height 13
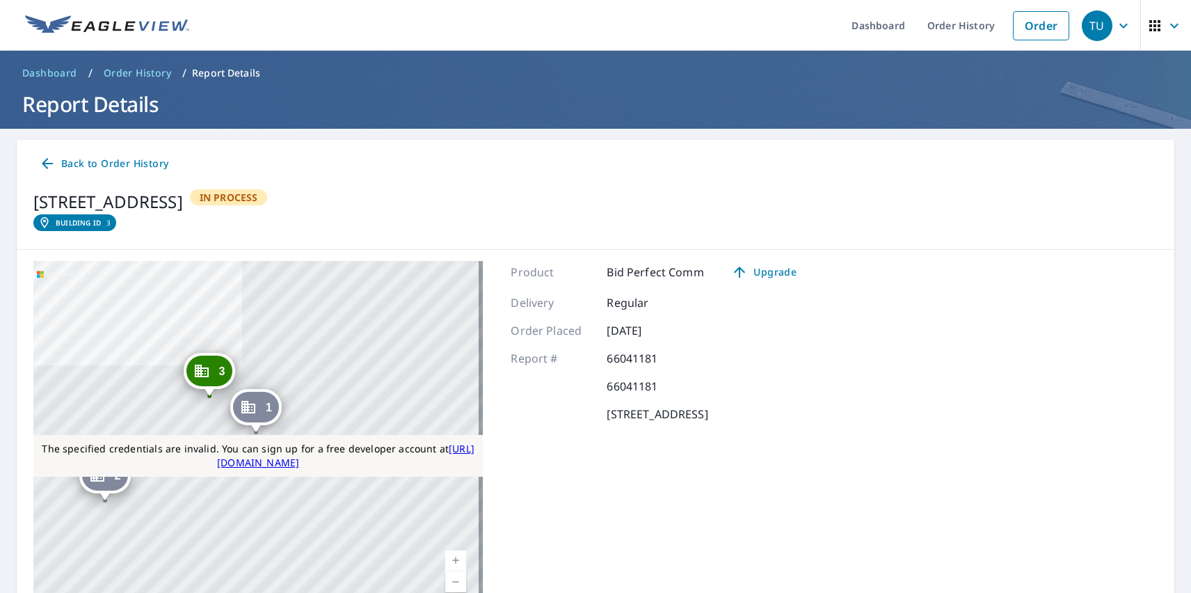
click at [452, 560] on link "Current Level 17, Zoom In" at bounding box center [455, 560] width 21 height 21
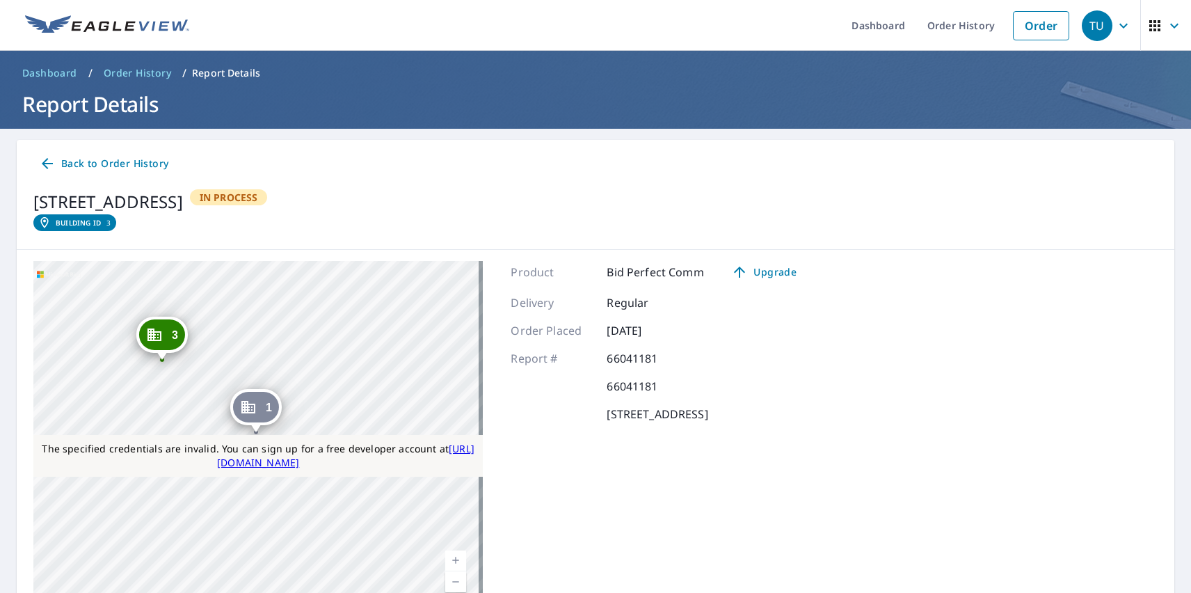
click at [452, 581] on link "Current Level 18, Zoom Out" at bounding box center [455, 581] width 21 height 21
click at [1087, 25] on div "TU" at bounding box center [1097, 25] width 31 height 31
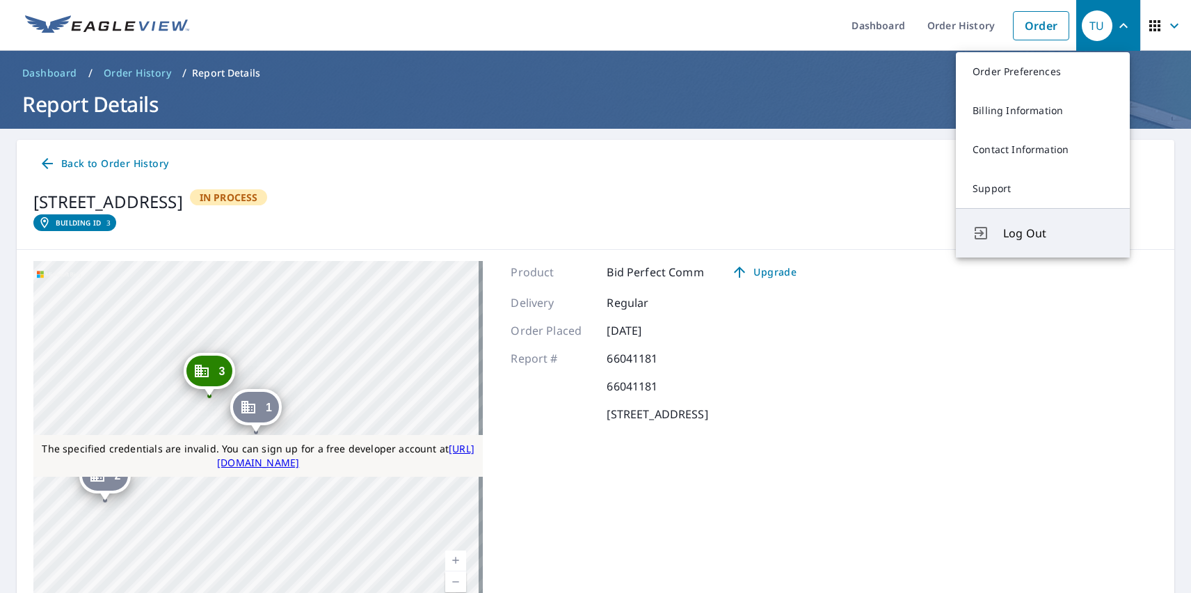
click at [1059, 233] on span "Log Out" at bounding box center [1059, 233] width 110 height 17
